Goal: Task Accomplishment & Management: Use online tool/utility

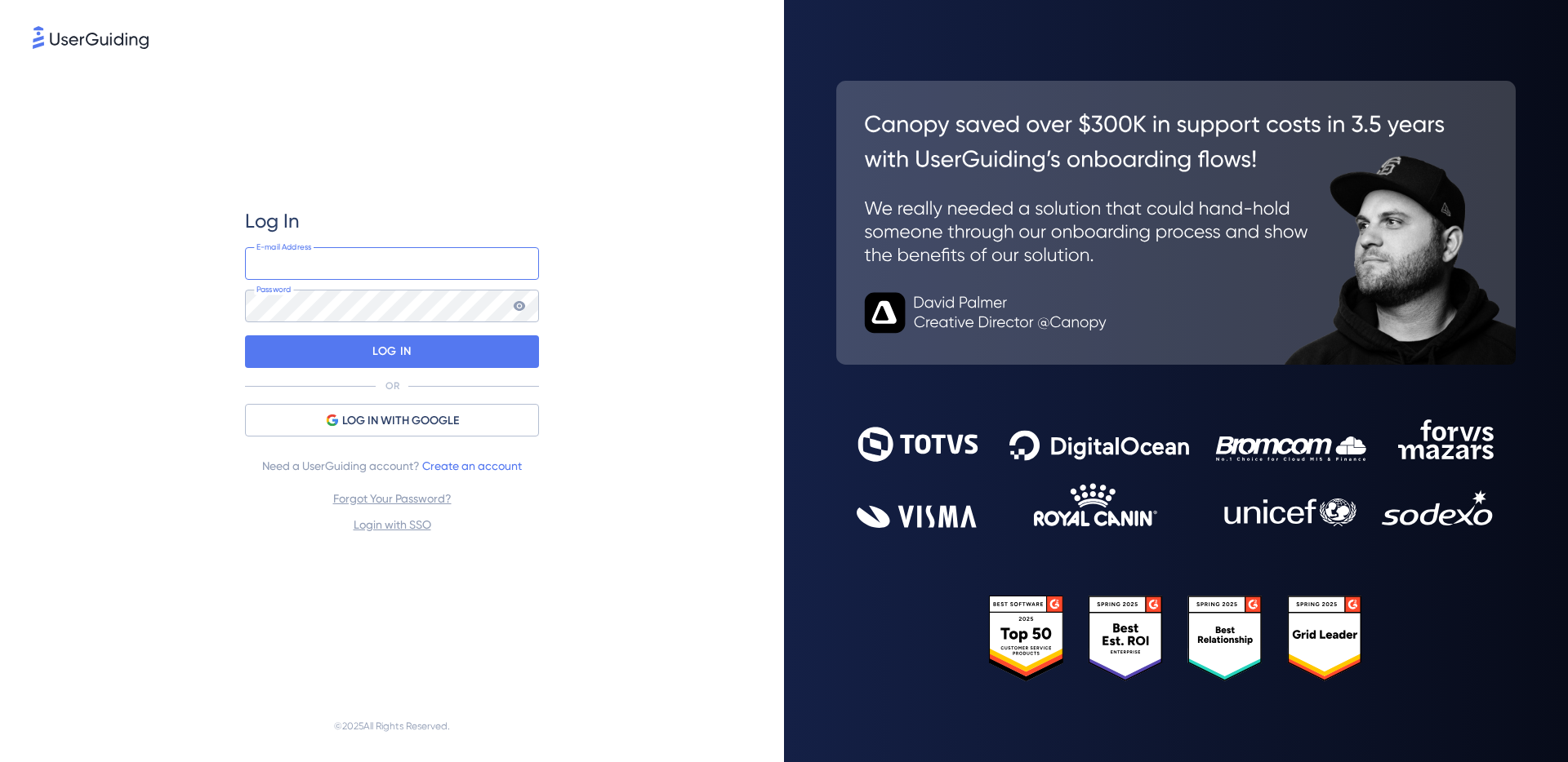
click at [372, 259] on input "email" at bounding box center [392, 263] width 294 height 33
click at [0, 761] on com-1password-button at bounding box center [0, 762] width 0 height 0
type input "[EMAIL_ADDRESS][DOMAIN_NAME]"
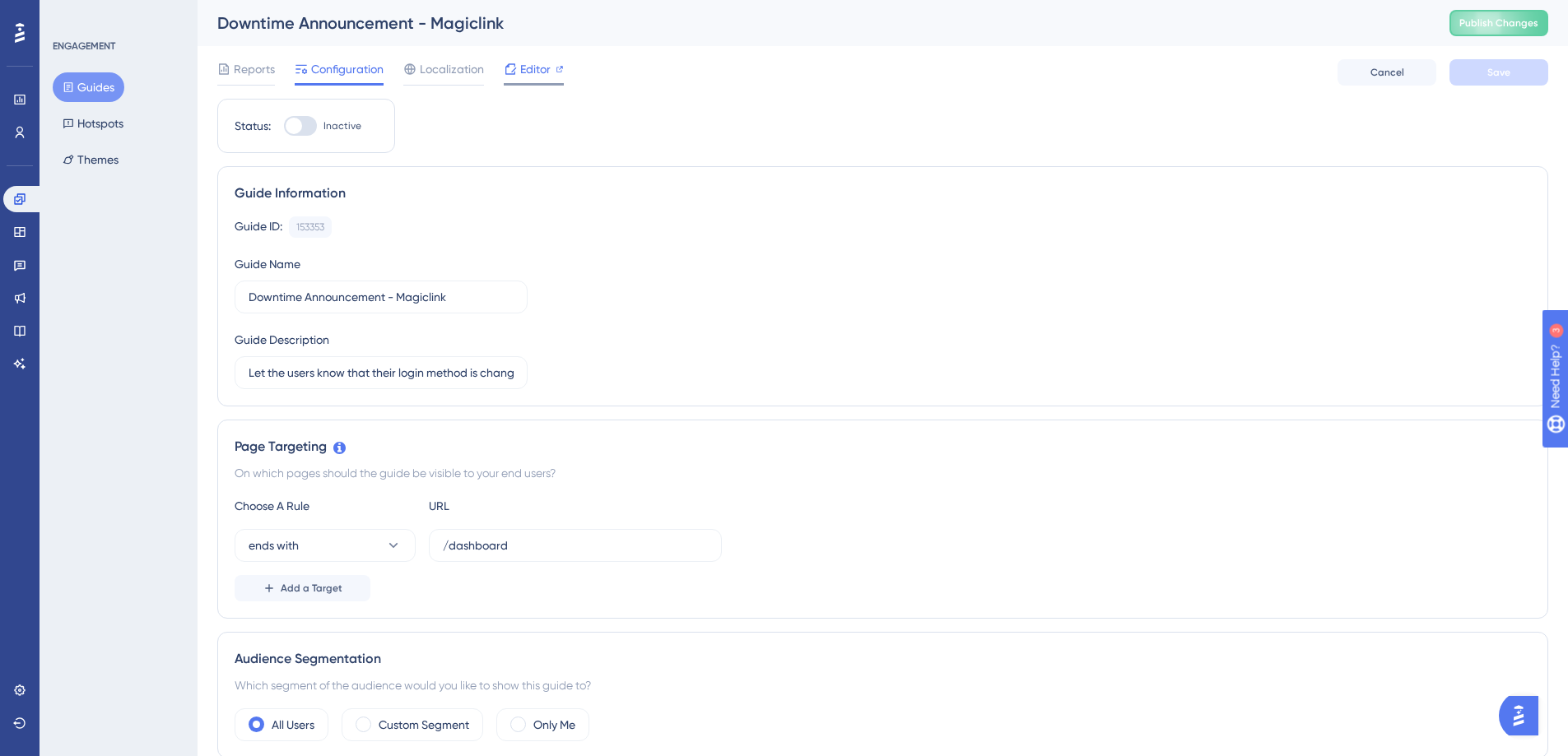
click at [535, 66] on span "Editor" at bounding box center [535, 69] width 30 height 20
click at [1068, 260] on div "Guide ID: 153353 Copy Guide Name Downtime Announcement - Magiclink Guide Descri…" at bounding box center [882, 303] width 1296 height 173
